Goal: Information Seeking & Learning: Learn about a topic

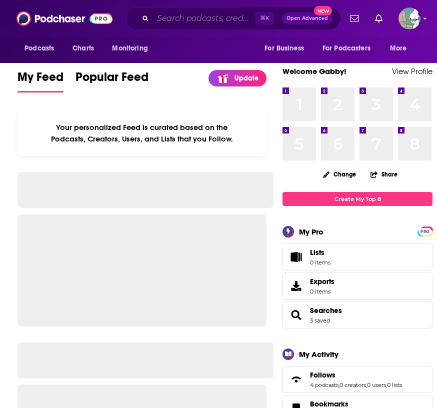
click at [176, 21] on input "Search podcasts, credits, & more..." at bounding box center [204, 19] width 103 height 16
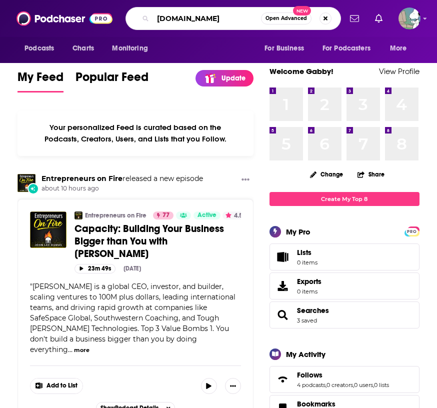
type input "[DOMAIN_NAME]"
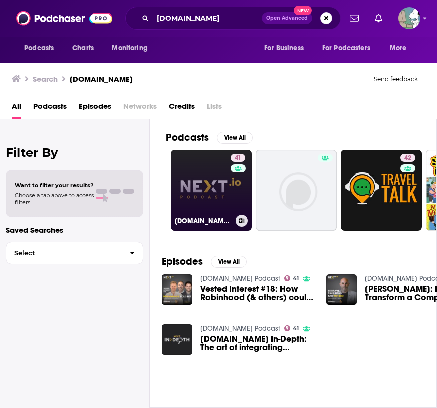
click at [206, 183] on link "41 [DOMAIN_NAME] Podcast" at bounding box center [211, 190] width 81 height 81
